Goal: Task Accomplishment & Management: Complete application form

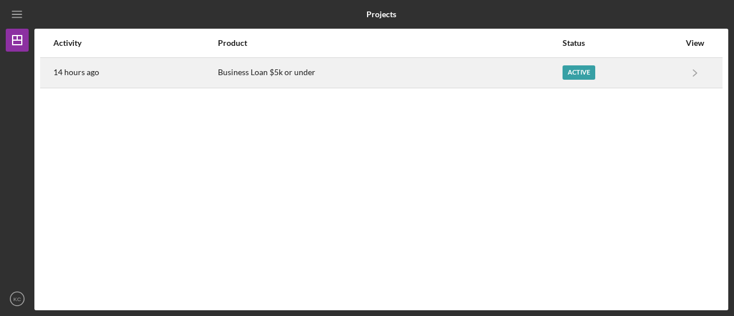
click at [508, 76] on div "Business Loan $5k or under" at bounding box center [389, 72] width 343 height 29
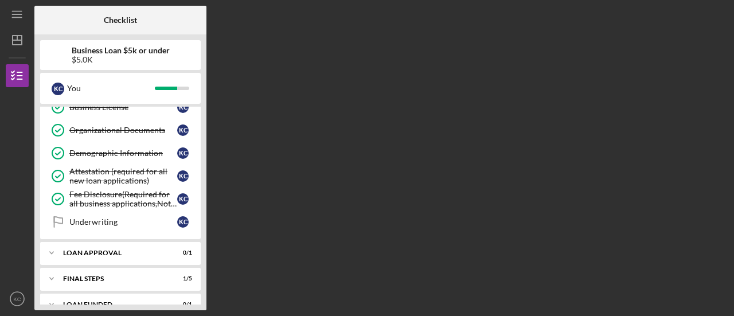
scroll to position [191, 0]
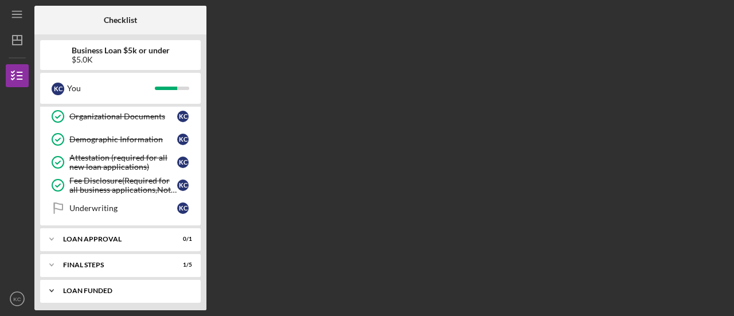
click at [91, 288] on div "LOAN FUNDED" at bounding box center [124, 290] width 123 height 7
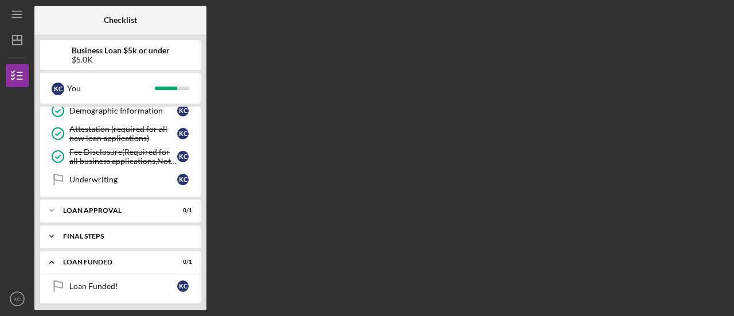
click at [90, 236] on div "Icon/Expander Final Steps 1 / 5" at bounding box center [120, 236] width 160 height 23
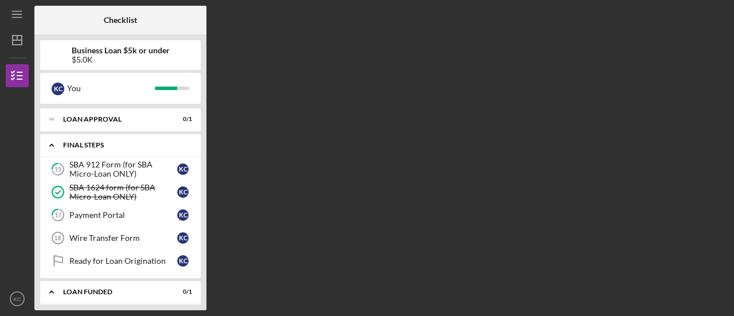
scroll to position [312, 0]
click at [120, 211] on div "Payment Portal" at bounding box center [123, 214] width 108 height 9
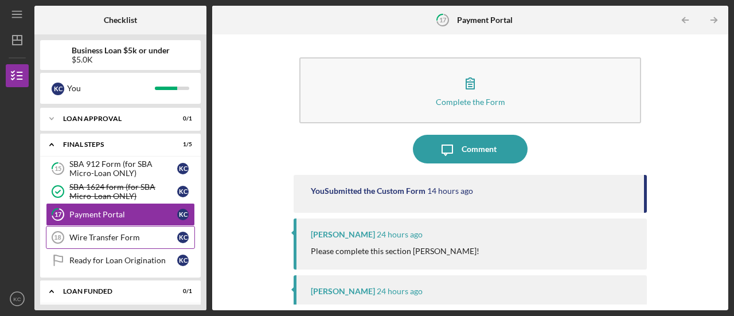
click at [112, 226] on link "Wire Transfer Form 18 Wire Transfer Form K C" at bounding box center [120, 237] width 149 height 23
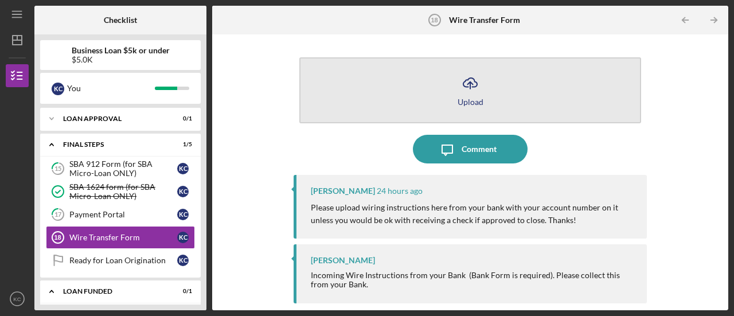
click at [449, 103] on button "Icon/Upload Upload" at bounding box center [470, 90] width 342 height 66
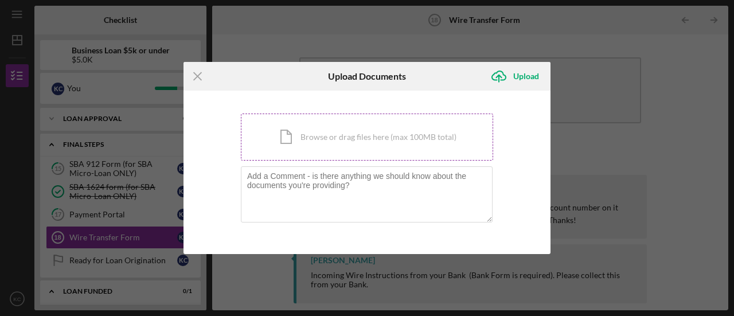
click at [351, 136] on div "Icon/Document Browse or drag files here (max 100MB total) Tap to choose files o…" at bounding box center [367, 136] width 252 height 47
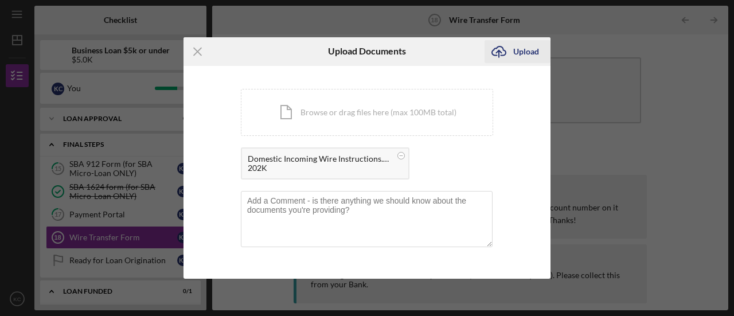
click at [514, 48] on div "Upload" at bounding box center [526, 51] width 26 height 23
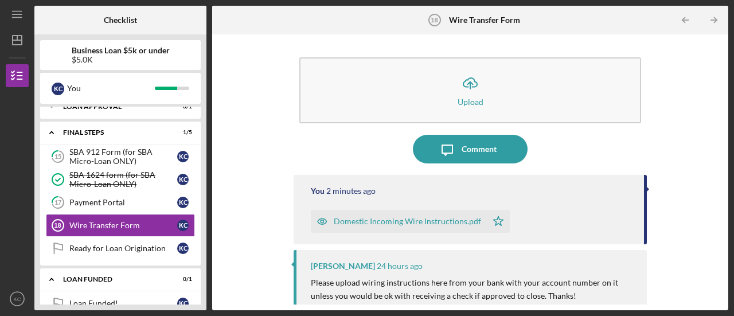
scroll to position [339, 0]
